Goal: Transaction & Acquisition: Purchase product/service

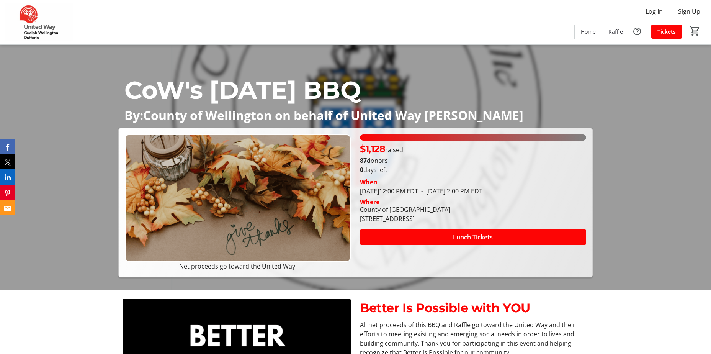
scroll to position [77, 0]
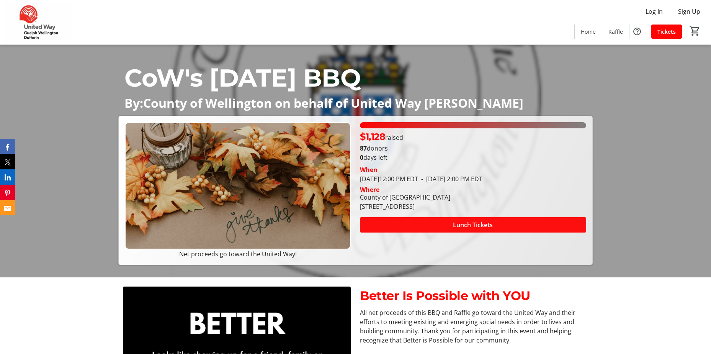
click at [483, 228] on span "Lunch Tickets" at bounding box center [473, 224] width 40 height 9
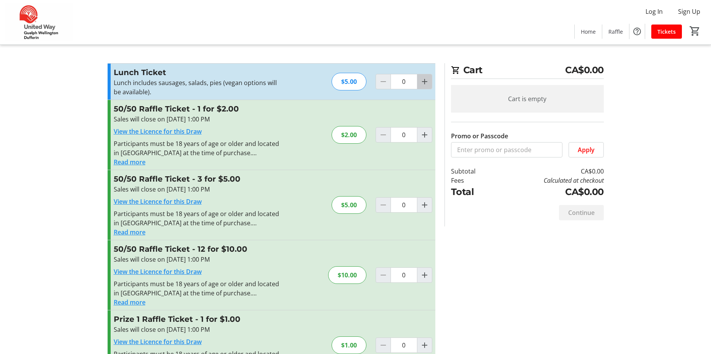
click at [427, 84] on mat-icon "Increment by one" at bounding box center [424, 81] width 9 height 9
type input "2"
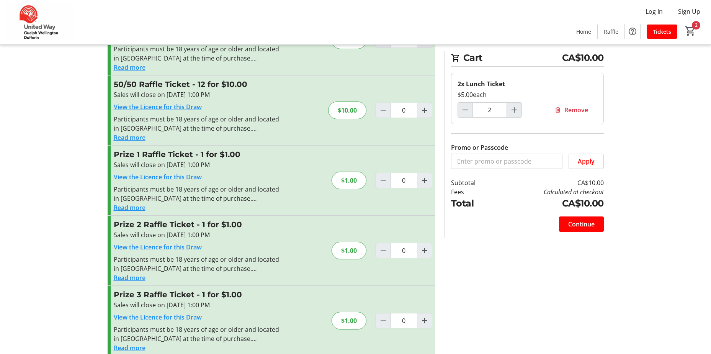
scroll to position [175, 0]
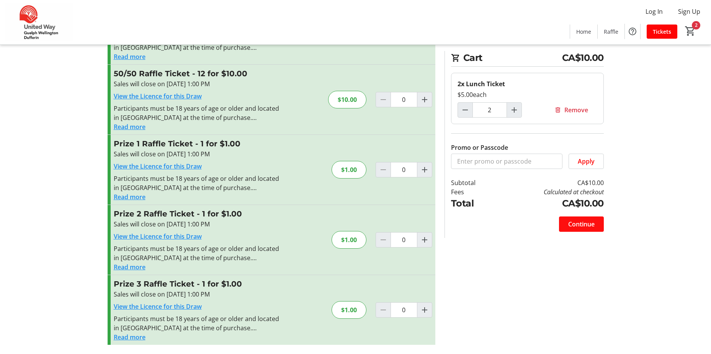
click at [593, 227] on span "Continue" at bounding box center [582, 224] width 26 height 9
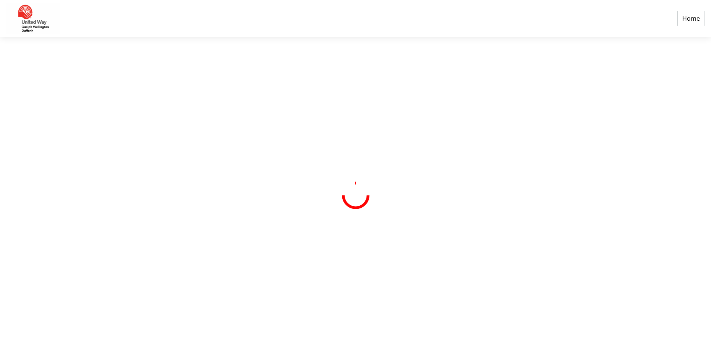
select select "CA"
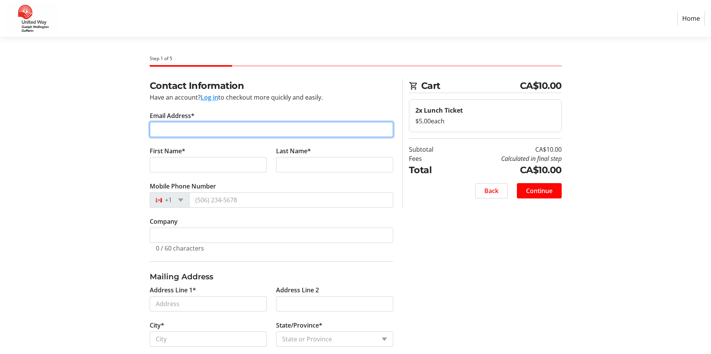
click at [263, 122] on input "Email Address*" at bounding box center [272, 129] width 244 height 15
type input "[PERSON_NAME][EMAIL_ADDRESS][DOMAIN_NAME]"
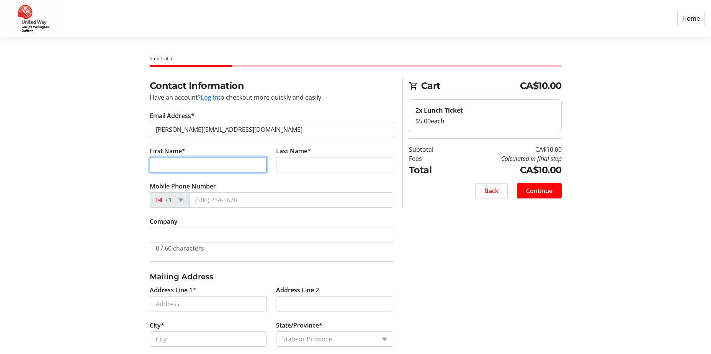
type input "[PERSON_NAME]"
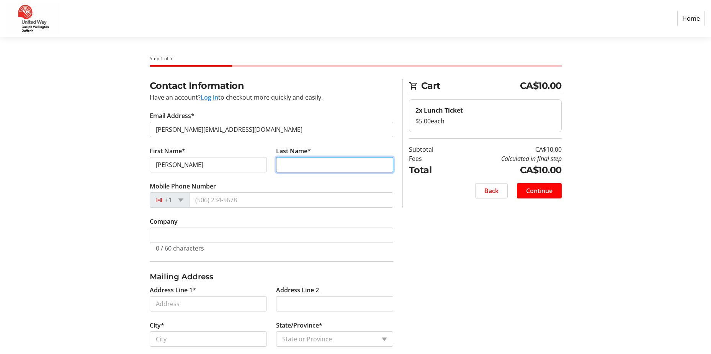
type input "Kinoshita"
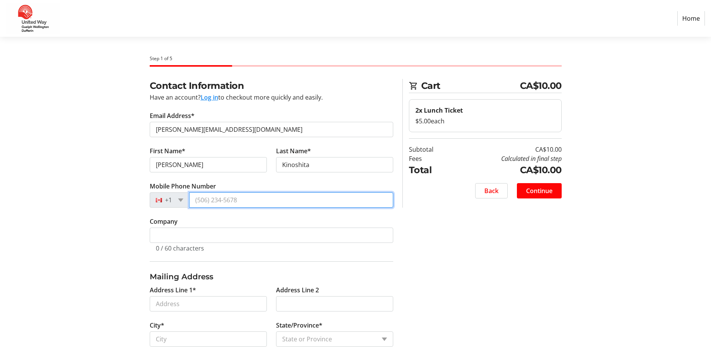
type input "[PHONE_NUMBER]"
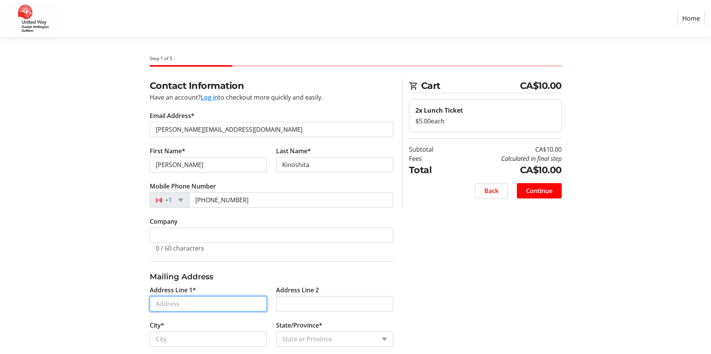
type input "[STREET_ADDRESS]"
type input "Guelph"
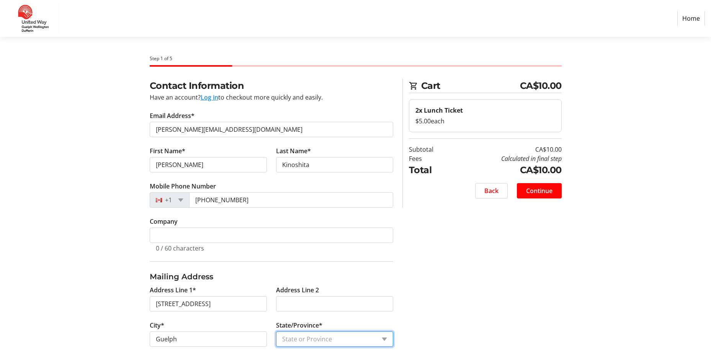
select select "ON"
type input "N1H 4E9"
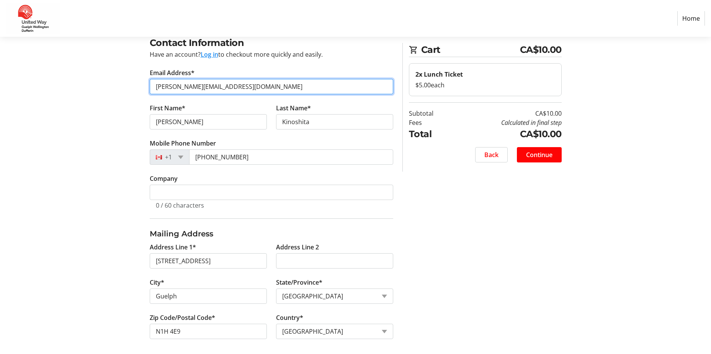
scroll to position [46, 0]
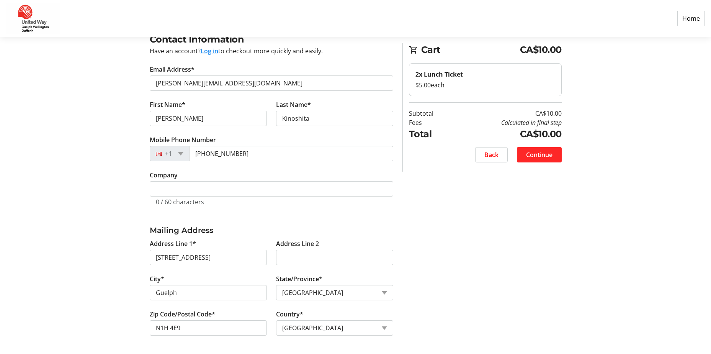
click at [554, 148] on span at bounding box center [539, 155] width 45 height 18
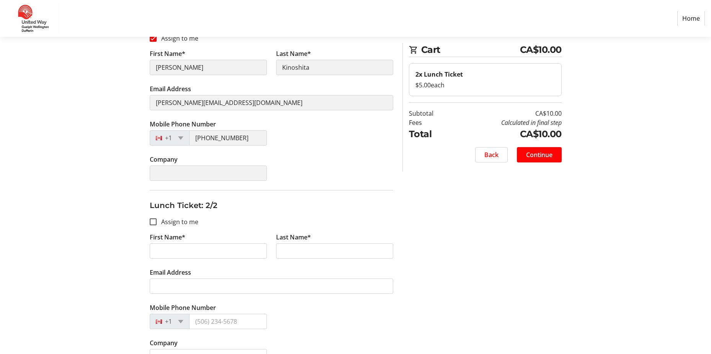
scroll to position [153, 0]
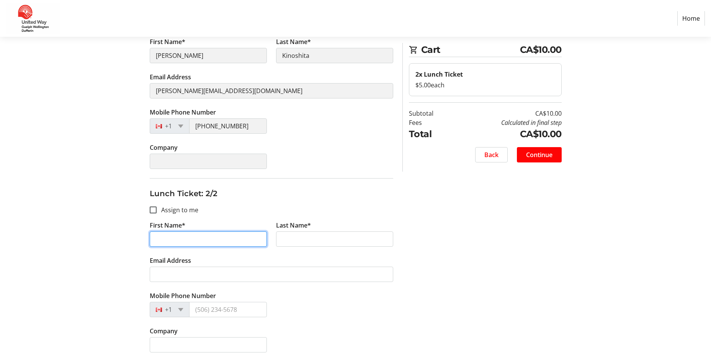
click at [191, 236] on input "First Name*" at bounding box center [208, 238] width 117 height 15
type input "[PERSON_NAME]"
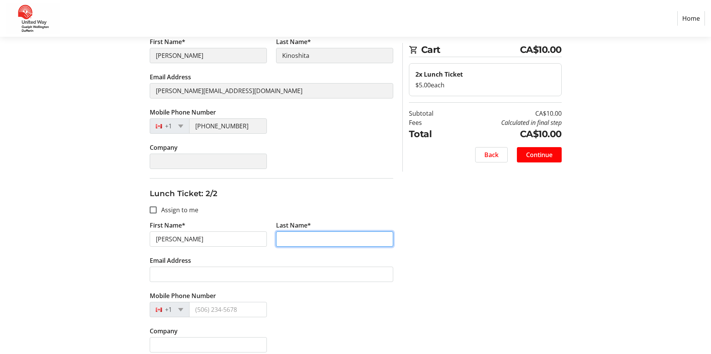
type input "Young"
type input "[EMAIL_ADDRESS][DOMAIN_NAME]"
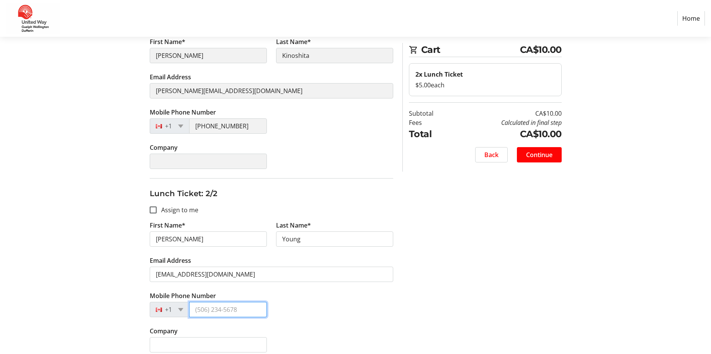
type input "[PHONE_NUMBER]"
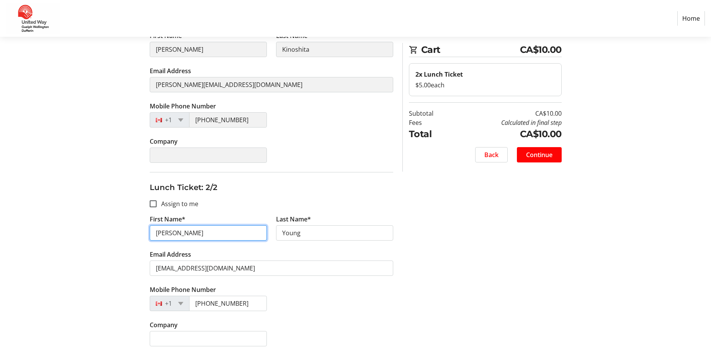
scroll to position [161, 0]
type input "[PERSON_NAME]"
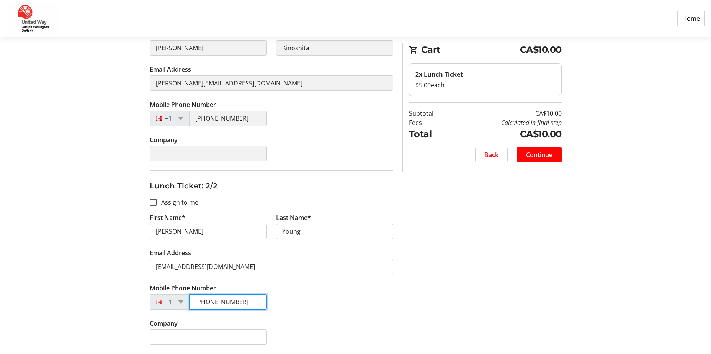
drag, startPoint x: 240, startPoint y: 303, endPoint x: 85, endPoint y: 298, distance: 154.8
click at [93, 302] on section "Step 2 of 5 Cart CA$10.00 2x Lunch Ticket $5.00 each Subtotal CA$10.00 Fees Cal…" at bounding box center [355, 115] width 711 height 478
type input "[PHONE_NUMBER]"
click at [528, 156] on span "Continue" at bounding box center [539, 154] width 26 height 9
